Goal: Task Accomplishment & Management: Use online tool/utility

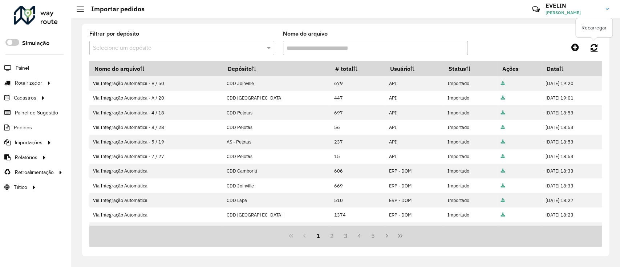
click at [588, 46] on link at bounding box center [594, 47] width 16 height 13
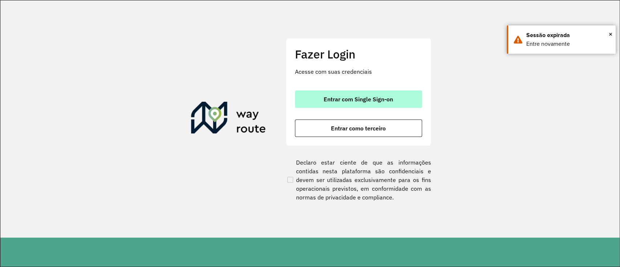
click at [366, 96] on span "Entrar com Single Sign-on" at bounding box center [358, 99] width 69 height 6
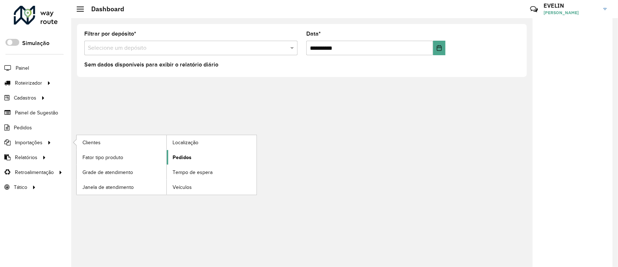
click at [183, 153] on link "Pedidos" at bounding box center [212, 157] width 90 height 15
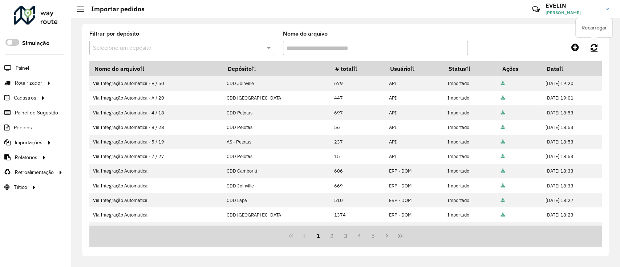
click at [589, 46] on link at bounding box center [594, 47] width 16 height 13
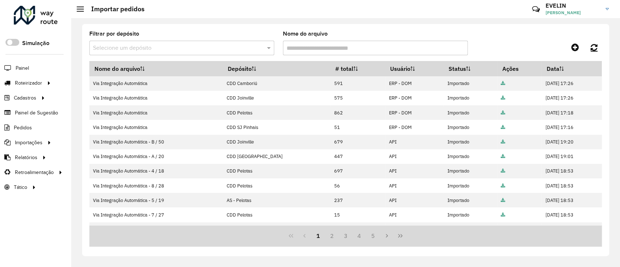
click at [590, 42] on link at bounding box center [594, 47] width 16 height 13
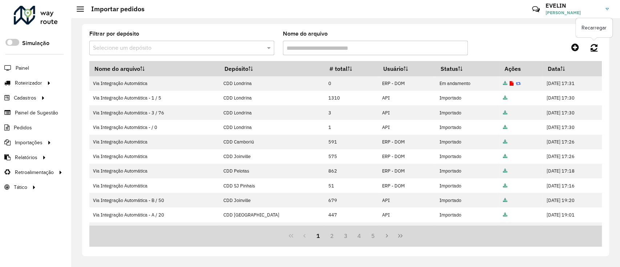
click at [601, 45] on link at bounding box center [594, 47] width 16 height 13
click at [596, 52] on link at bounding box center [594, 47] width 16 height 13
click at [596, 48] on icon at bounding box center [593, 47] width 7 height 8
click at [87, 81] on span "Entregas" at bounding box center [92, 83] width 21 height 8
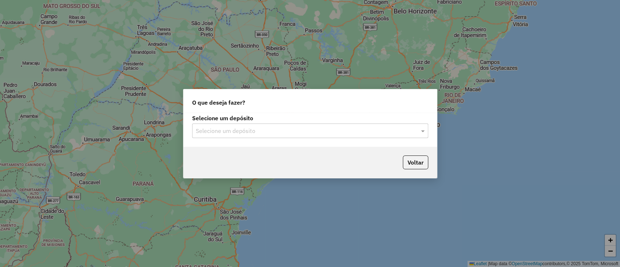
click at [235, 131] on input "text" at bounding box center [303, 131] width 214 height 9
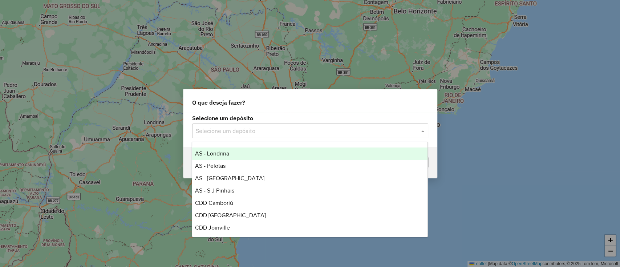
scroll to position [85, 0]
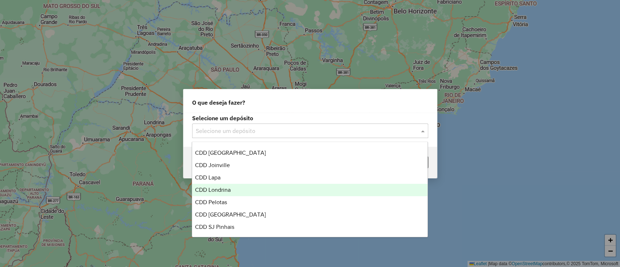
click at [233, 184] on div "CDD Londrina" at bounding box center [309, 190] width 235 height 12
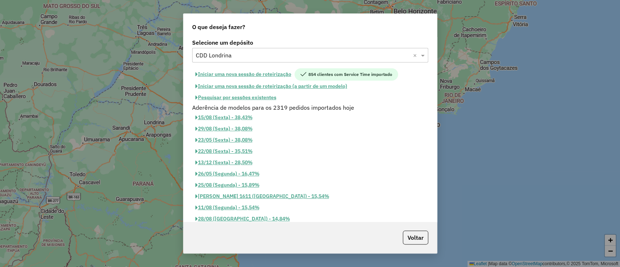
click at [225, 77] on button "Iniciar uma nova sessão de roteirização" at bounding box center [243, 74] width 102 height 12
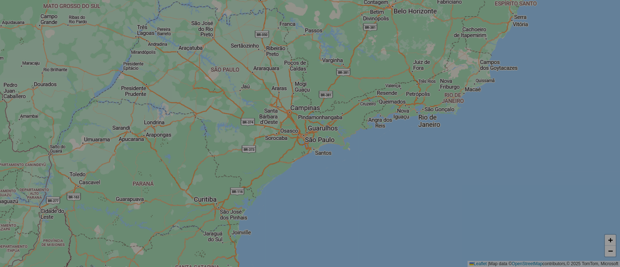
select select "*"
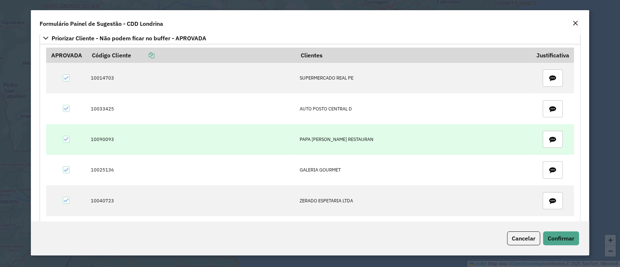
scroll to position [0, 0]
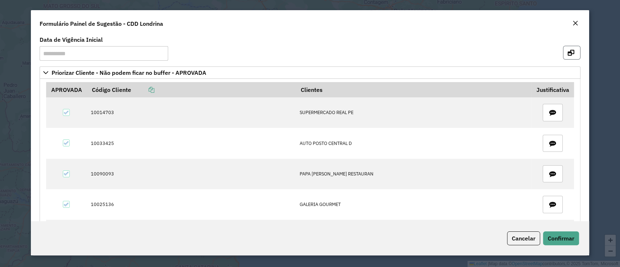
click at [569, 55] on icon "button" at bounding box center [571, 53] width 7 height 6
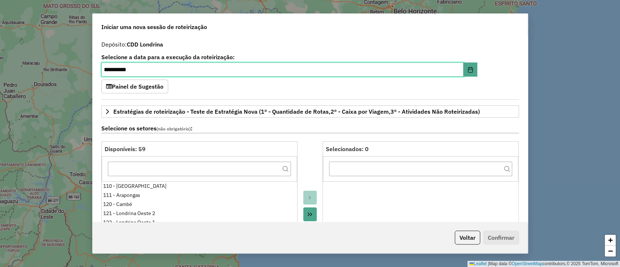
scroll to position [48, 0]
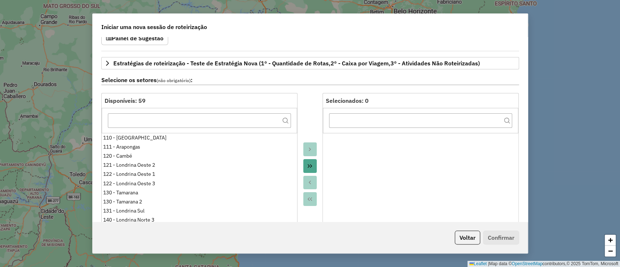
click at [311, 166] on icon "Move All to Target" at bounding box center [310, 166] width 6 height 6
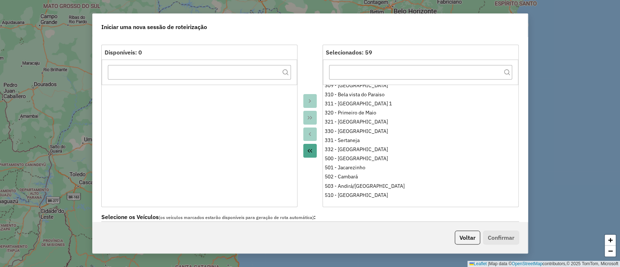
scroll to position [194, 0]
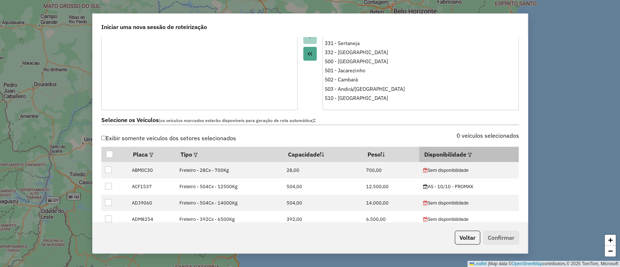
click at [468, 154] on em at bounding box center [470, 155] width 4 height 4
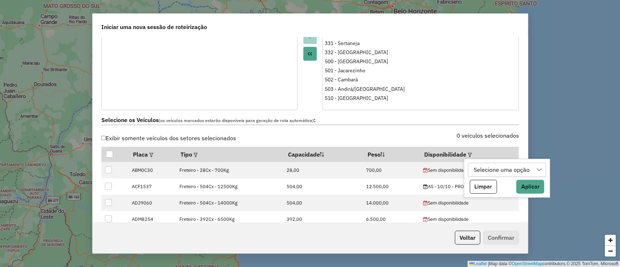
click at [480, 170] on div "Selecione uma opção" at bounding box center [501, 170] width 61 height 14
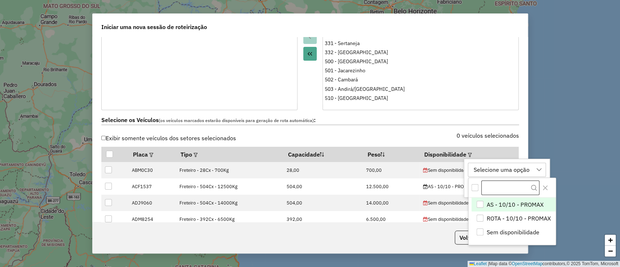
scroll to position [5, 33]
click at [490, 219] on span "ROTA - 10/10 - PROMAX" at bounding box center [519, 218] width 64 height 9
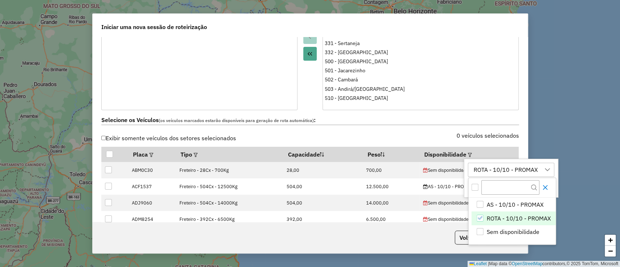
click at [547, 190] on button "Close" at bounding box center [545, 188] width 12 height 12
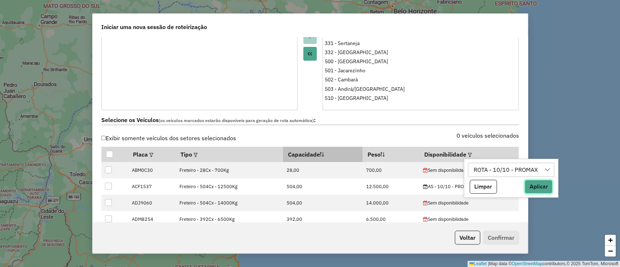
click at [548, 187] on button "Aplicar" at bounding box center [538, 187] width 28 height 14
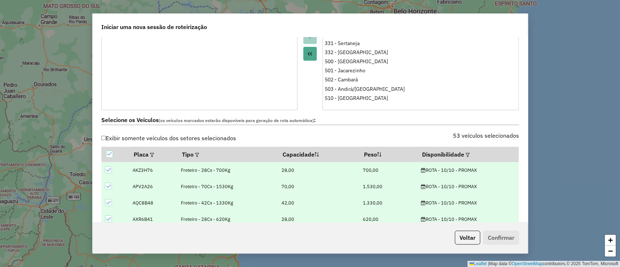
scroll to position [290, 0]
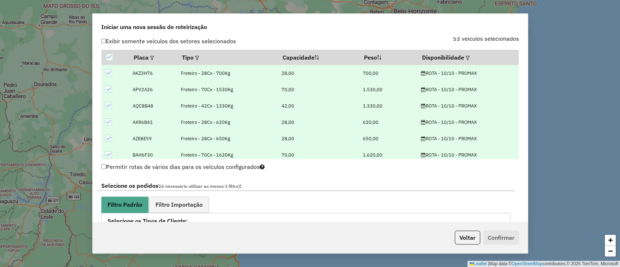
click at [106, 70] on icon at bounding box center [108, 72] width 5 height 5
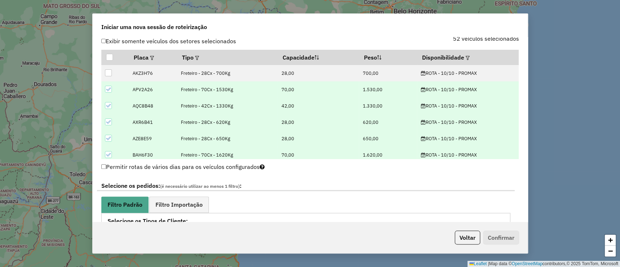
click at [107, 89] on icon at bounding box center [108, 89] width 5 height 5
click at [109, 105] on icon at bounding box center [108, 105] width 5 height 3
click at [109, 122] on icon at bounding box center [108, 121] width 5 height 5
click at [107, 139] on icon at bounding box center [108, 138] width 5 height 5
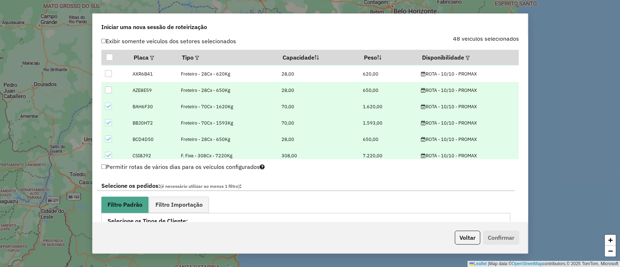
click at [110, 105] on icon at bounding box center [108, 106] width 5 height 5
click at [110, 126] on td at bounding box center [115, 123] width 28 height 16
click at [107, 120] on icon at bounding box center [108, 122] width 5 height 5
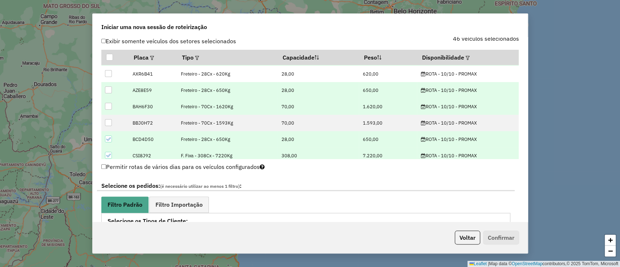
click at [106, 135] on td at bounding box center [115, 139] width 28 height 16
click at [106, 139] on icon at bounding box center [108, 139] width 5 height 5
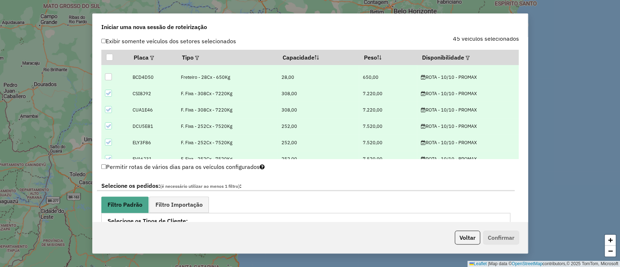
scroll to position [145, 0]
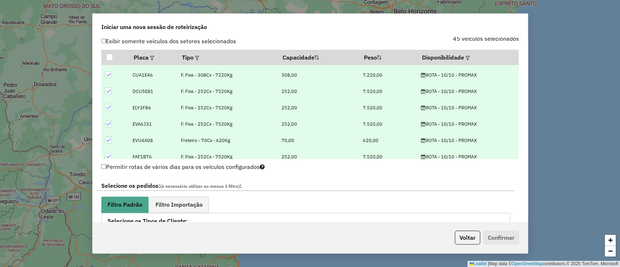
click at [105, 138] on div at bounding box center [108, 140] width 7 height 7
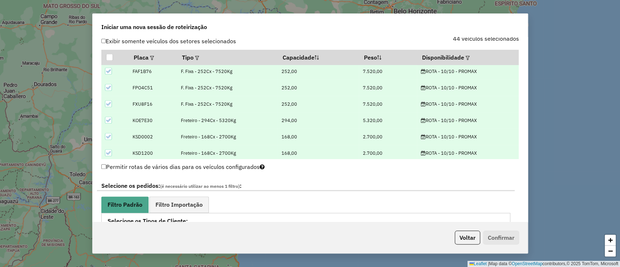
scroll to position [242, 0]
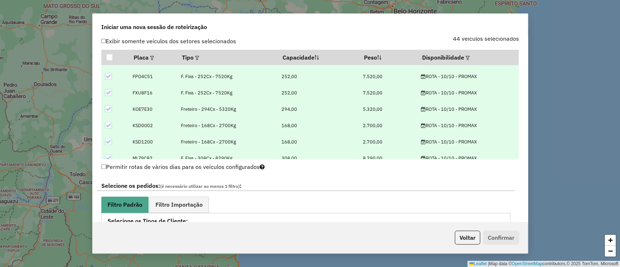
click at [105, 109] on div at bounding box center [108, 108] width 7 height 7
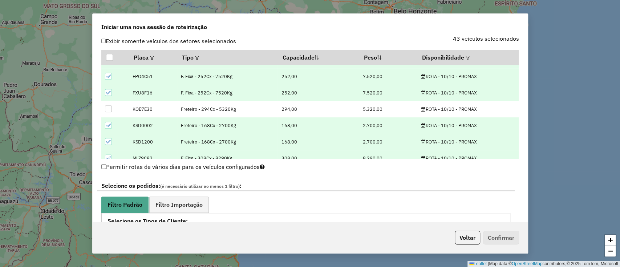
click at [110, 123] on div at bounding box center [108, 125] width 7 height 7
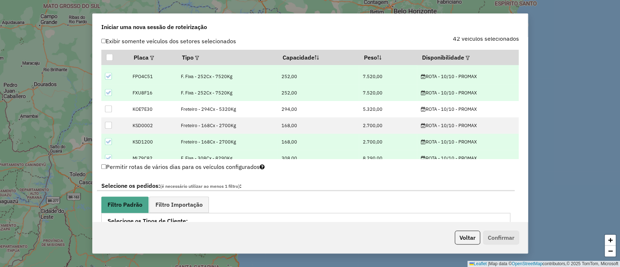
click at [110, 139] on icon at bounding box center [108, 141] width 5 height 5
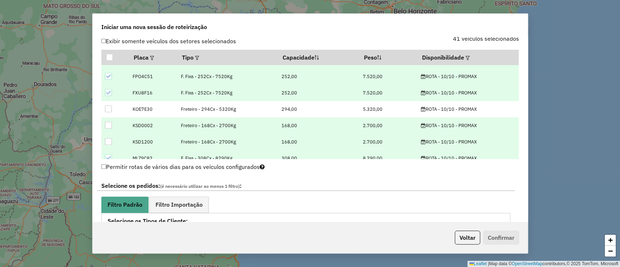
scroll to position [290, 0]
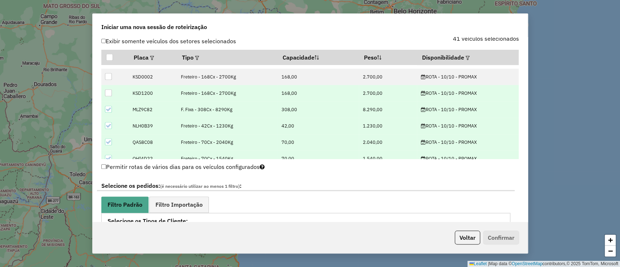
click at [108, 124] on icon at bounding box center [108, 125] width 5 height 5
click at [107, 143] on div at bounding box center [108, 141] width 7 height 7
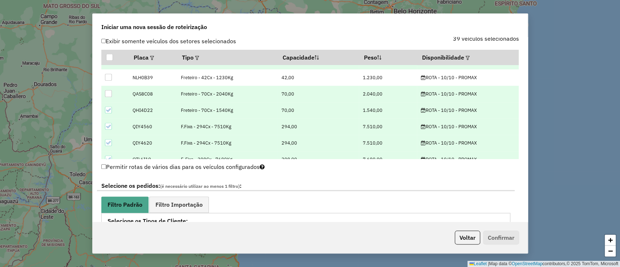
click at [107, 112] on div at bounding box center [108, 109] width 7 height 7
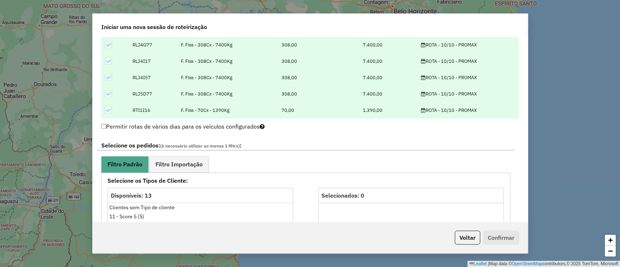
scroll to position [387, 0]
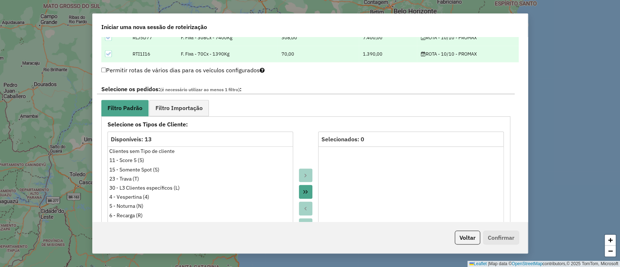
click at [299, 188] on button "Move All to Target" at bounding box center [306, 192] width 14 height 14
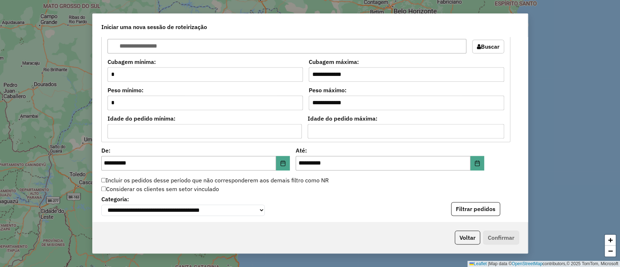
scroll to position [678, 0]
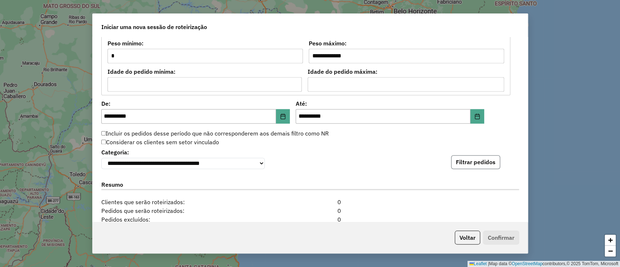
click at [483, 167] on button "Filtrar pedidos" at bounding box center [475, 162] width 49 height 14
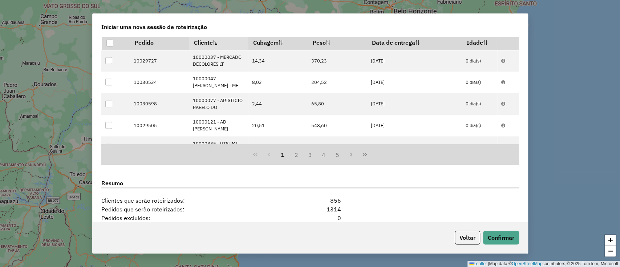
scroll to position [920, 0]
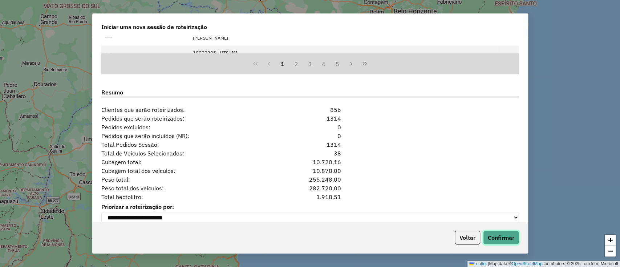
click at [514, 236] on button "Confirmar" at bounding box center [501, 238] width 36 height 14
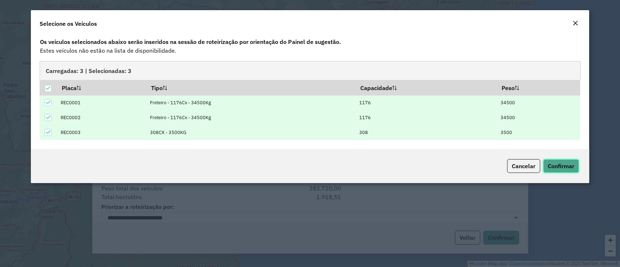
click at [571, 168] on span "Confirmar" at bounding box center [561, 165] width 27 height 7
